Goal: Task Accomplishment & Management: Manage account settings

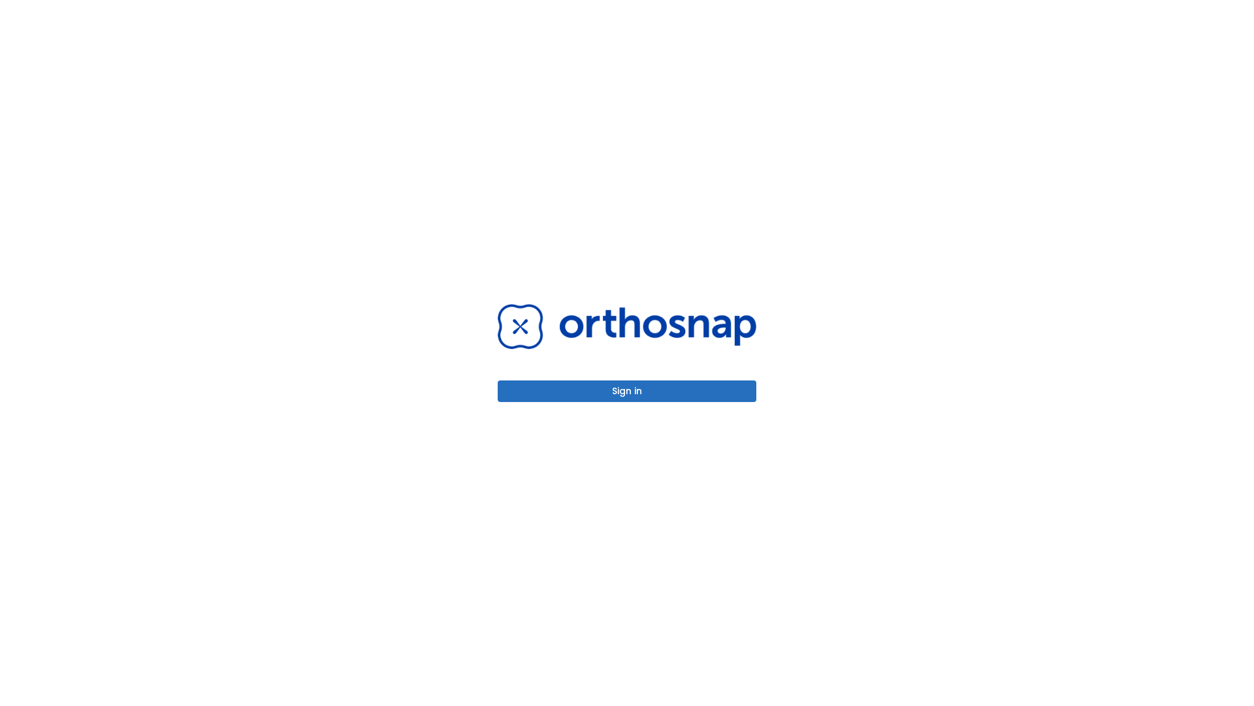
click at [627, 391] on button "Sign in" at bounding box center [627, 391] width 259 height 22
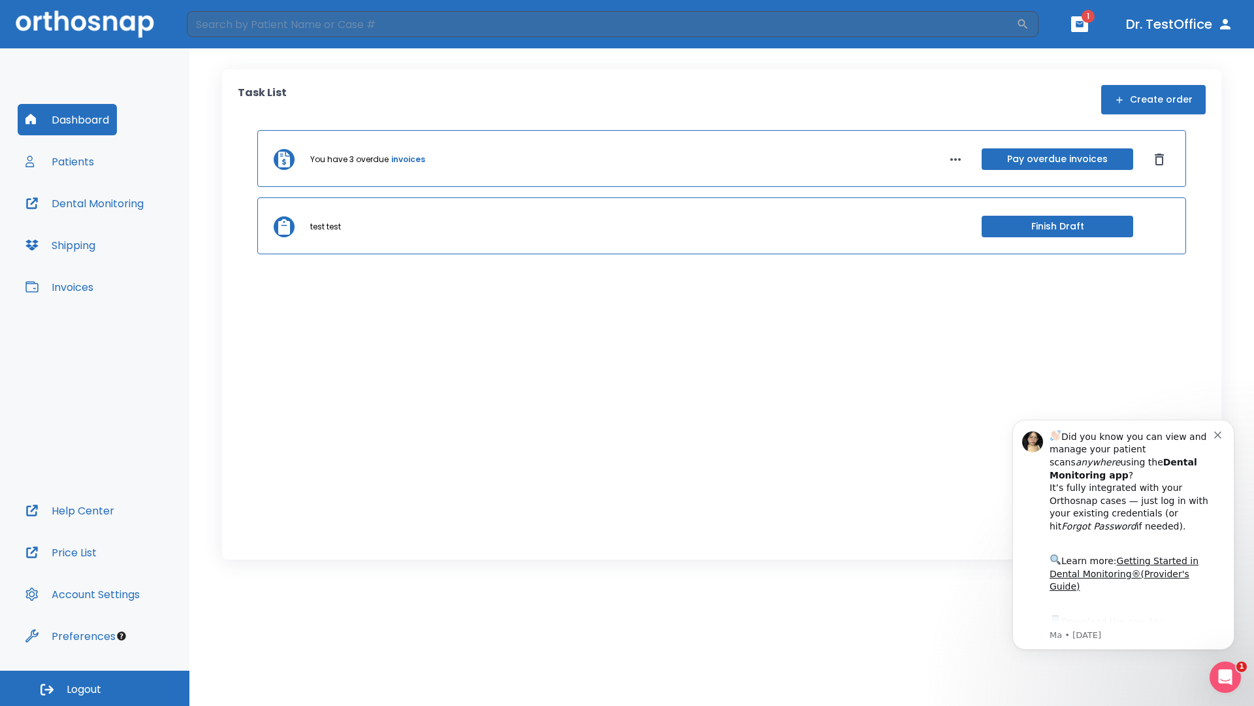
click at [95, 688] on span "Logout" at bounding box center [84, 689] width 35 height 14
